Goal: Information Seeking & Learning: Check status

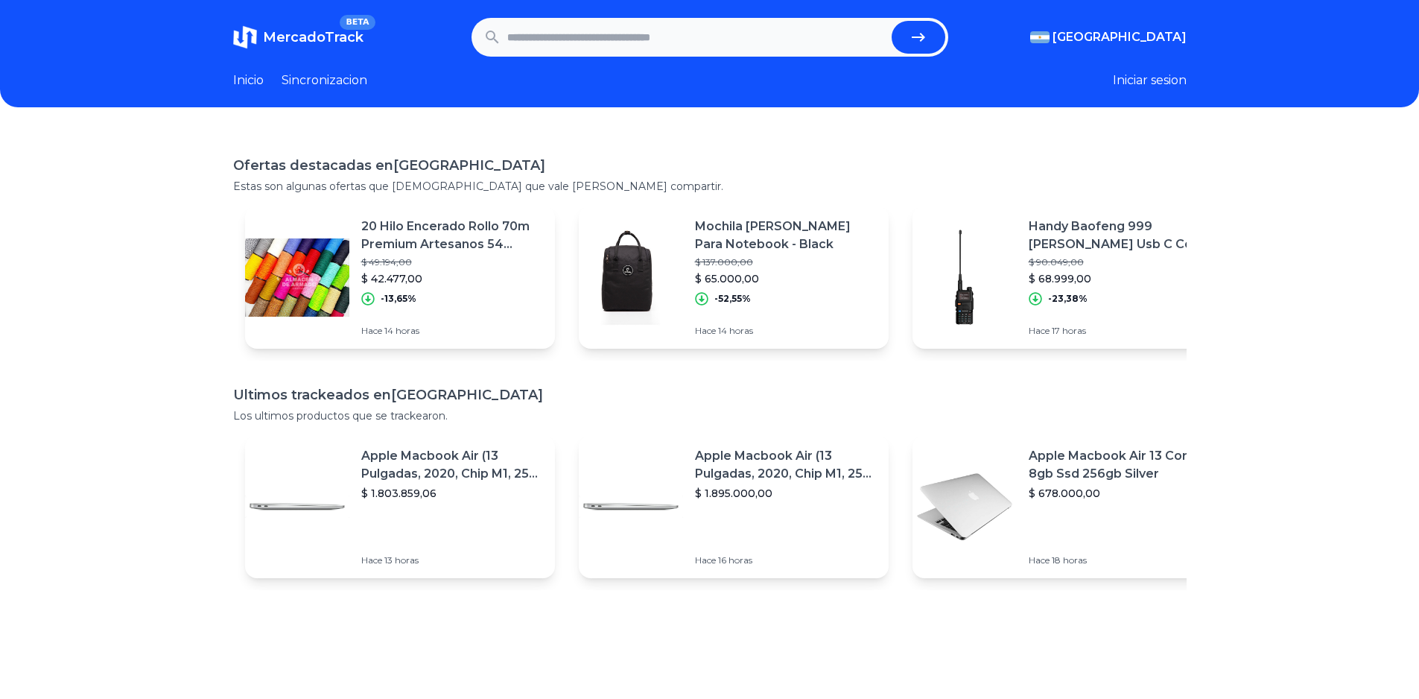
click at [603, 40] on input "text" at bounding box center [696, 37] width 378 height 33
type input "******"
click at [892, 21] on button "submit" at bounding box center [919, 37] width 54 height 33
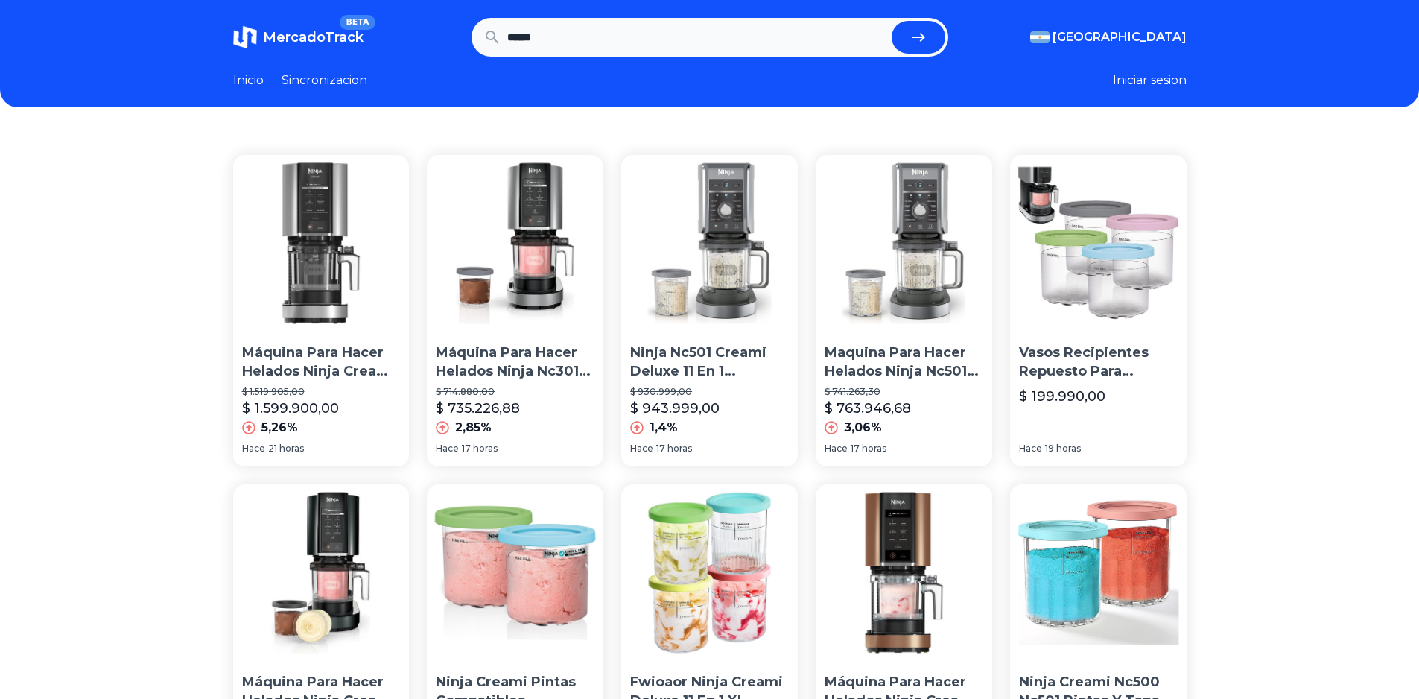
click at [546, 375] on p "Máquina Para Hacer Helados Ninja Nc301 Creami Con 7 Programa" at bounding box center [515, 361] width 159 height 37
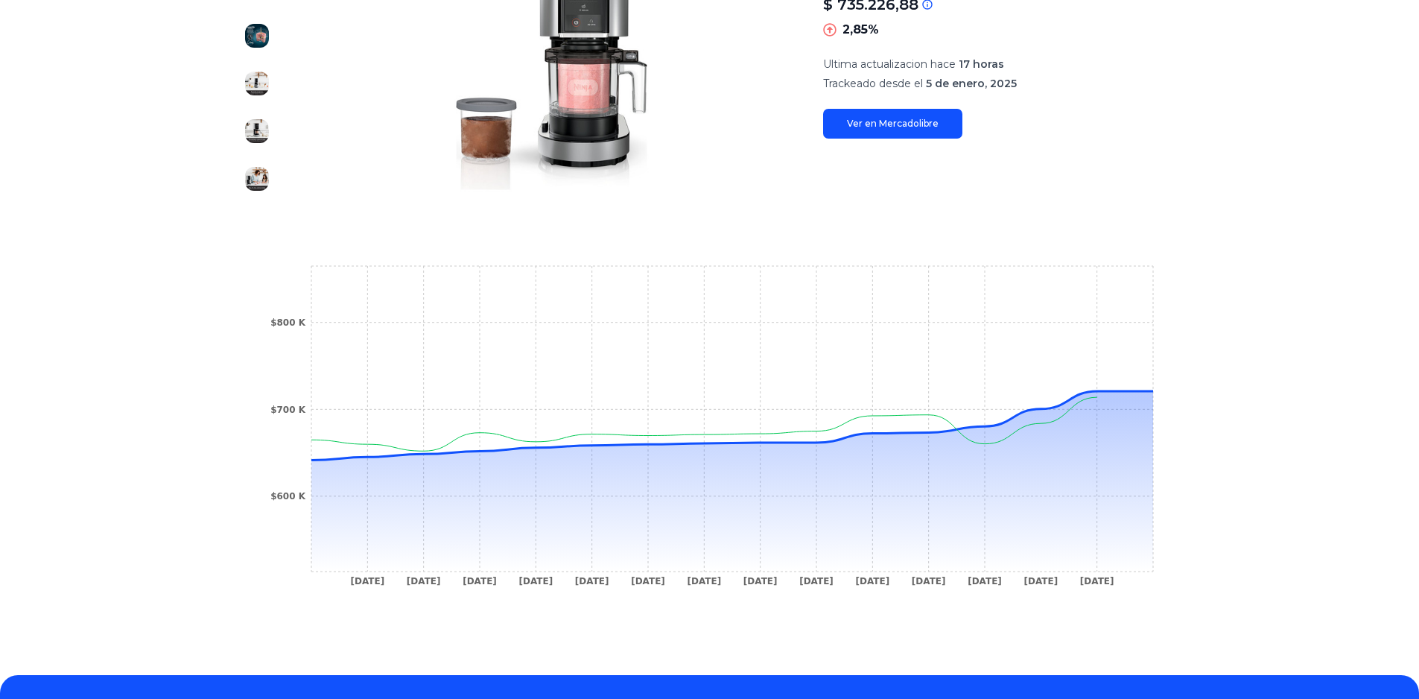
scroll to position [309, 0]
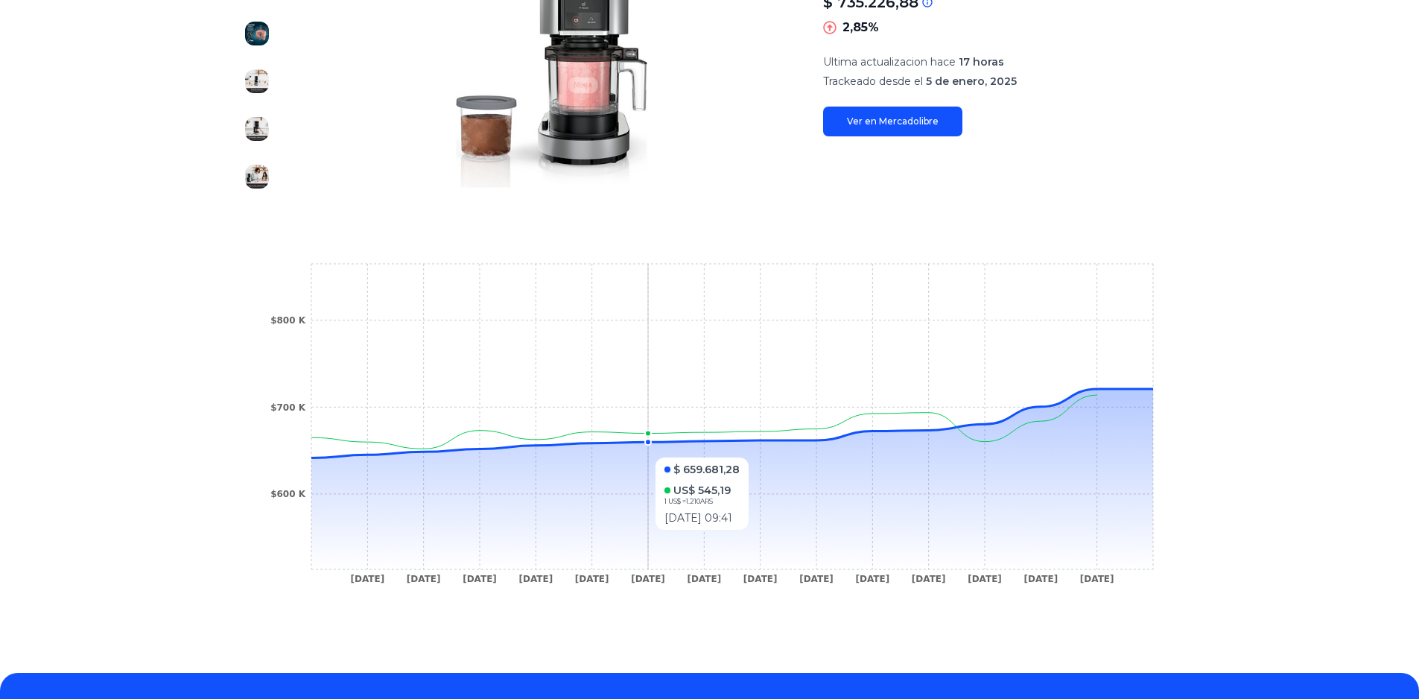
click at [653, 449] on icon at bounding box center [732, 479] width 842 height 180
click at [426, 453] on circle at bounding box center [423, 451] width 6 height 6
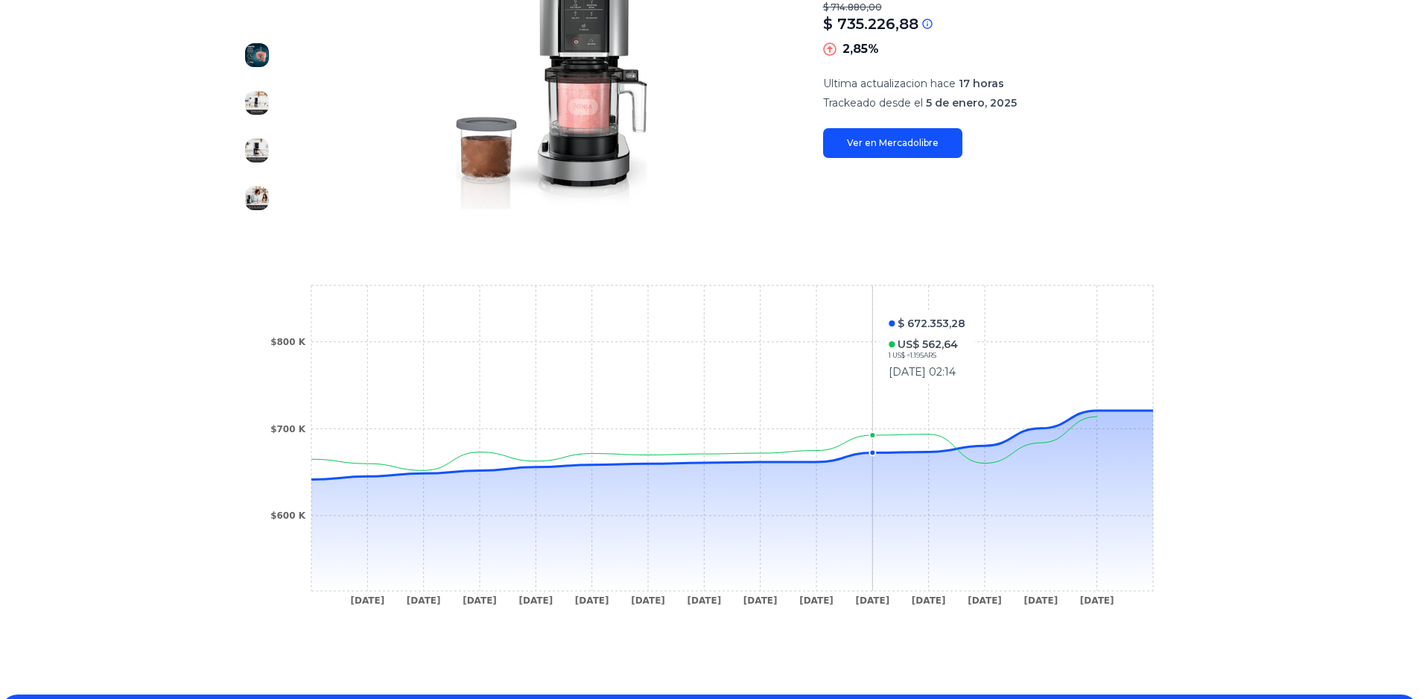
scroll to position [0, 0]
